Goal: Information Seeking & Learning: Find specific page/section

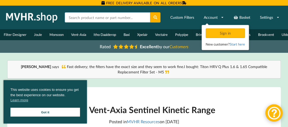
click at [86, 19] on input "text" at bounding box center [108, 17] width 86 height 10
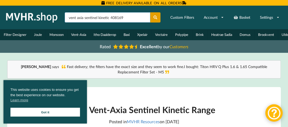
type input "vent axia sentinel kinetic 408169"
click at [152, 18] on button at bounding box center [155, 17] width 10 height 10
